Goal: Task Accomplishment & Management: Use online tool/utility

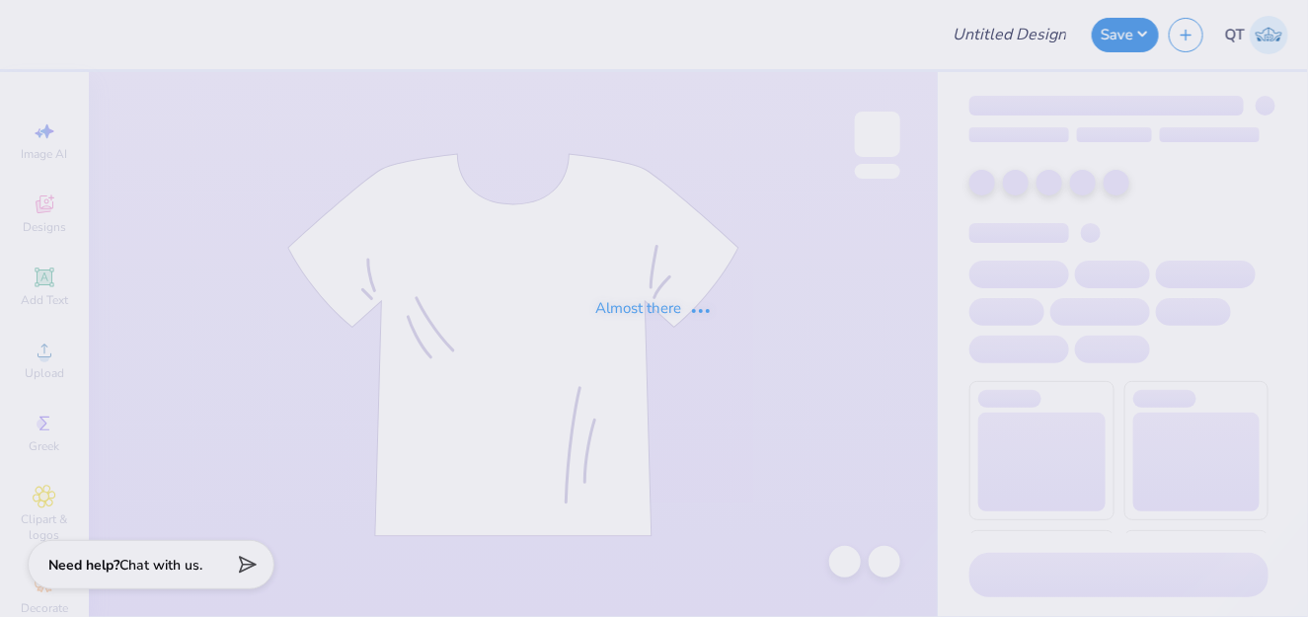
type input "Ski And Snowboard Club"
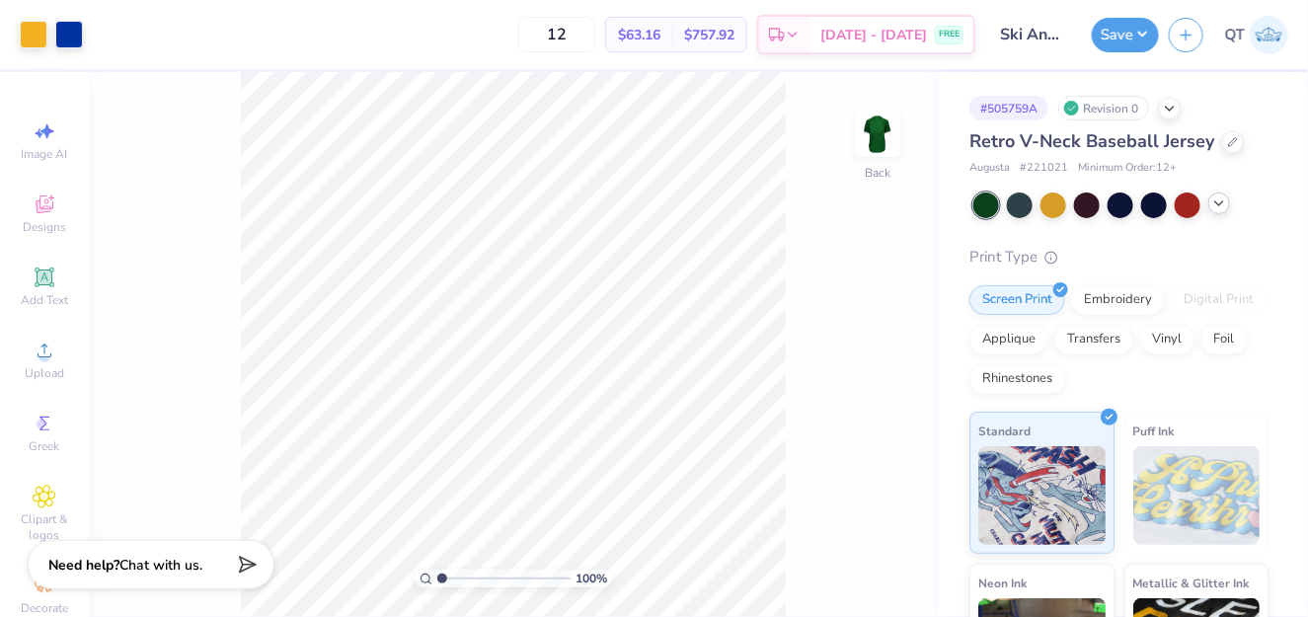
click at [1224, 204] on icon at bounding box center [1219, 203] width 16 height 16
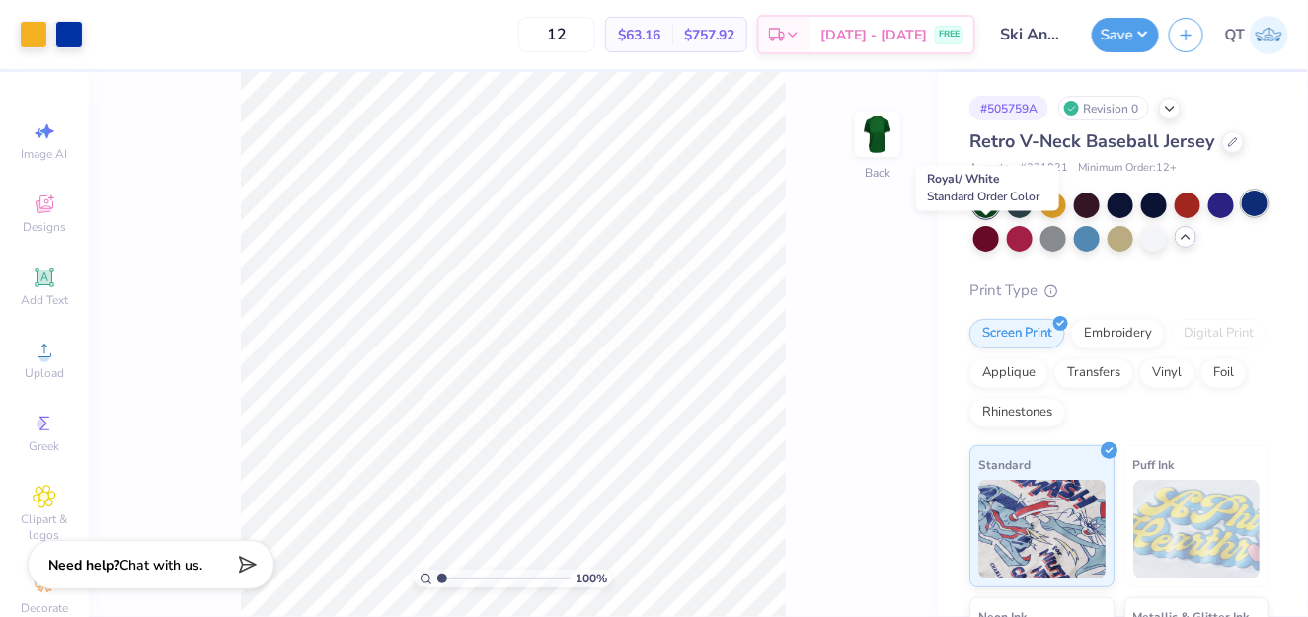
click at [1242, 216] on div at bounding box center [1255, 203] width 26 height 26
